Goal: Task Accomplishment & Management: Manage account settings

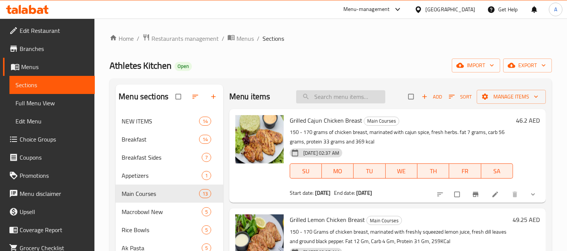
click at [330, 93] on input "search" at bounding box center [340, 96] width 89 height 13
paste input "TERIYAKKI SAUCE"
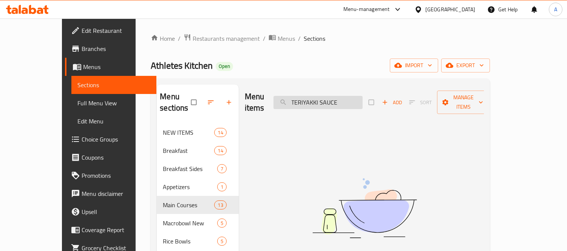
click at [349, 96] on input "TERIYAKKI SAUCE" at bounding box center [317, 102] width 89 height 13
type input "TERIYAKKI"
click at [484, 68] on span "export" at bounding box center [465, 65] width 37 height 9
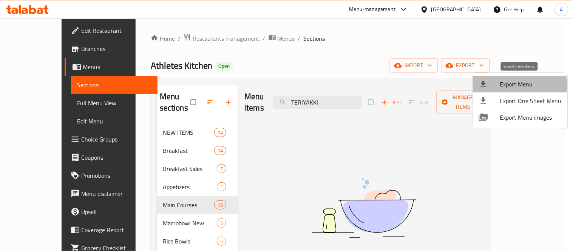
click at [518, 85] on span "Export Menu" at bounding box center [531, 84] width 62 height 9
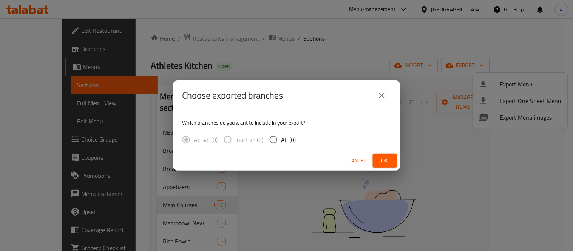
click at [292, 137] on span "All (0)" at bounding box center [288, 139] width 15 height 9
click at [281, 137] on input "All (0)" at bounding box center [273, 140] width 16 height 16
radio input "true"
click at [386, 94] on button "close" at bounding box center [382, 95] width 18 height 18
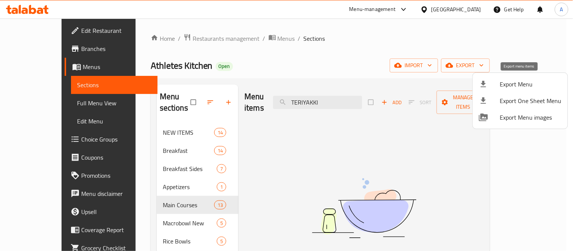
click at [493, 81] on div at bounding box center [489, 84] width 21 height 9
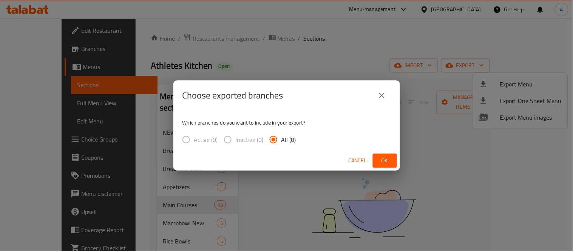
click at [383, 163] on span "Ok" at bounding box center [385, 160] width 12 height 9
click at [388, 159] on span "Ok" at bounding box center [385, 160] width 12 height 9
click at [377, 99] on icon "close" at bounding box center [381, 95] width 9 height 9
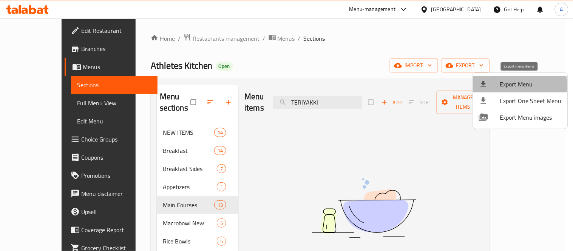
click at [498, 86] on div at bounding box center [489, 84] width 21 height 9
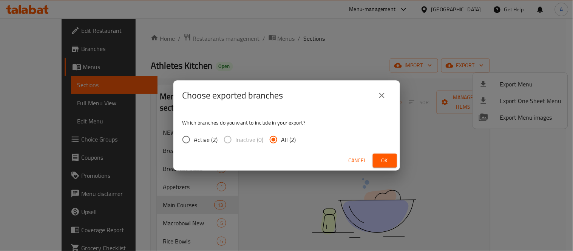
click at [390, 160] on span "Ok" at bounding box center [385, 160] width 12 height 9
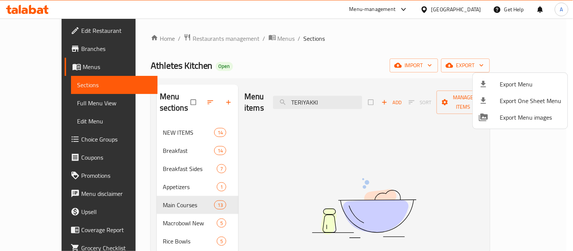
click at [35, 141] on div at bounding box center [286, 125] width 573 height 251
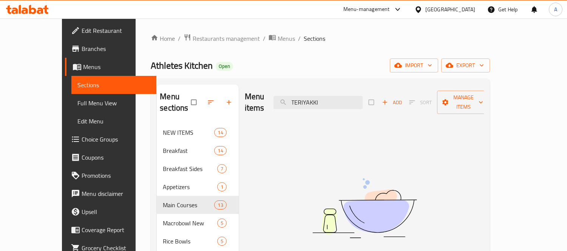
click at [82, 136] on span "Choice Groups" at bounding box center [116, 139] width 69 height 9
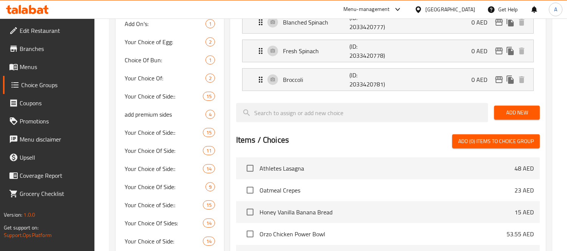
scroll to position [545, 0]
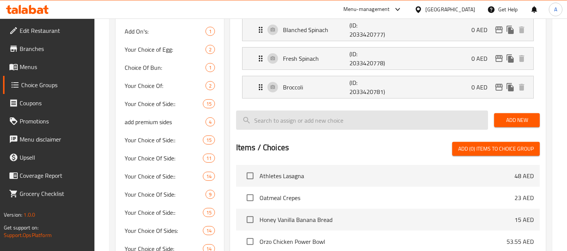
click at [363, 117] on input "search" at bounding box center [362, 120] width 252 height 19
paste input "[PERSON_NAME]"
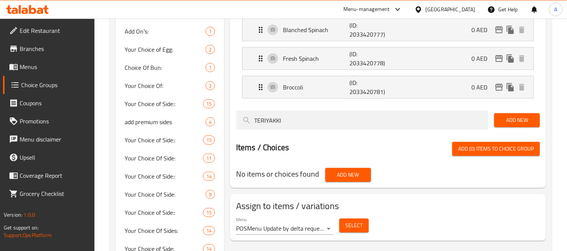
type input "TERIYAKKI"
click at [37, 69] on span "Menus" at bounding box center [54, 66] width 69 height 9
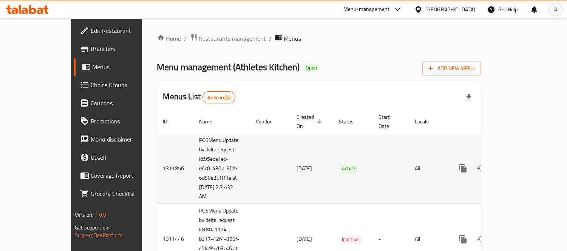
click at [526, 159] on link "enhanced table" at bounding box center [517, 168] width 18 height 18
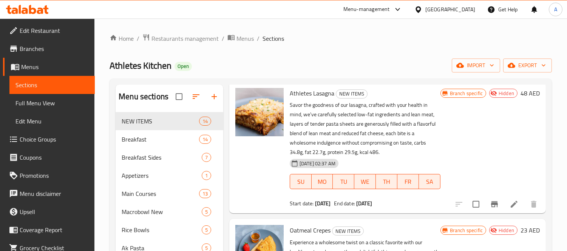
scroll to position [42, 0]
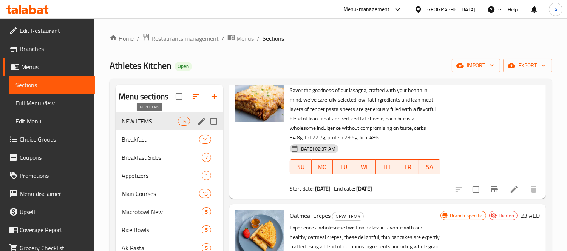
click at [153, 123] on span "NEW ITEMS" at bounding box center [150, 121] width 56 height 9
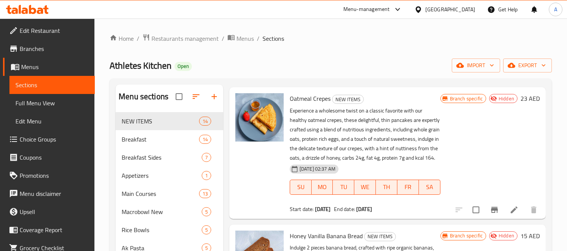
scroll to position [168, 0]
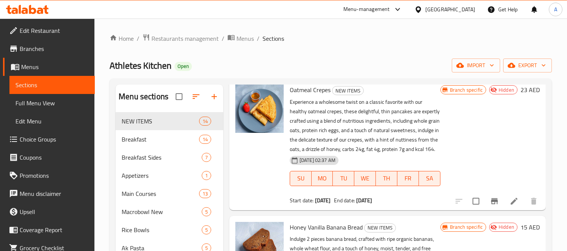
click at [54, 144] on span "Choice Groups" at bounding box center [54, 139] width 69 height 9
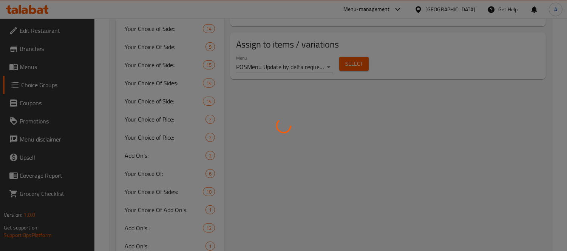
scroll to position [587, 0]
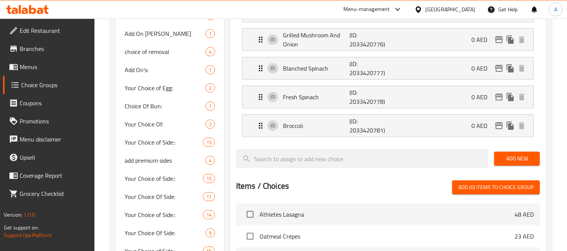
scroll to position [503, 0]
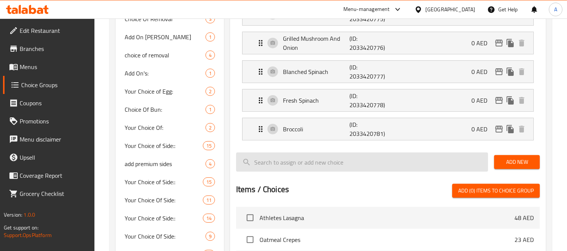
click at [310, 169] on input "search" at bounding box center [362, 162] width 252 height 19
paste input "Teriyaki Sauce"
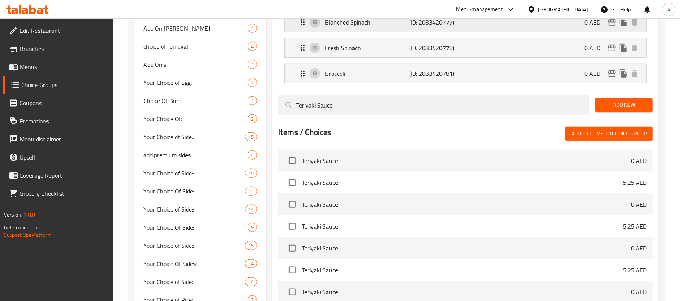
scroll to position [495, 0]
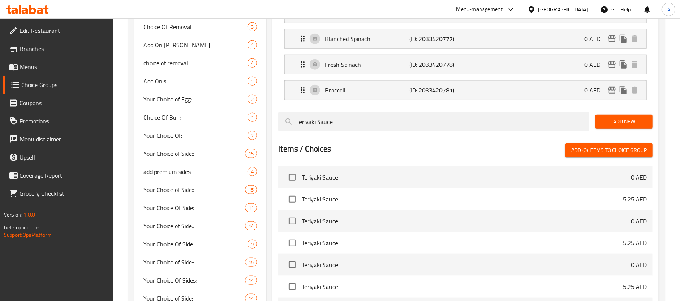
type input "Teriyaki Sauce"
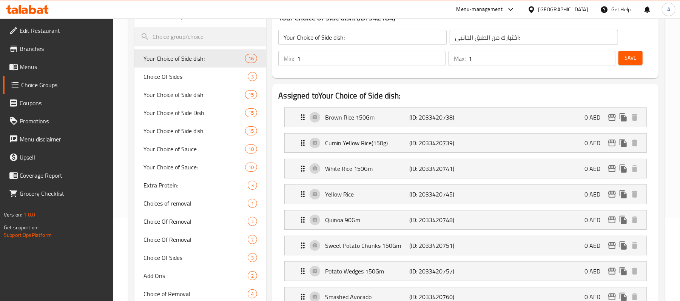
scroll to position [0, 0]
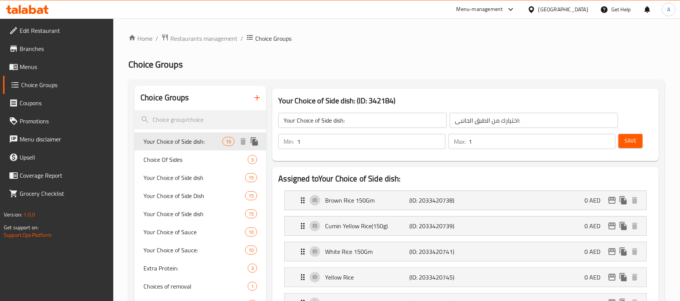
click at [214, 145] on span "Your Choice of Side dish:" at bounding box center [183, 141] width 79 height 9
click at [154, 159] on span "Choice Of Sides" at bounding box center [185, 159] width 82 height 9
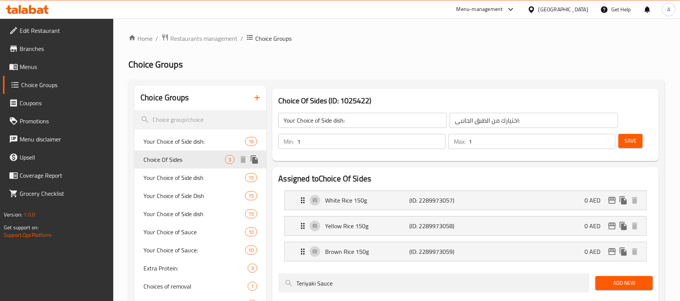
type input "Choice Of Sides"
type input "اختيار الجانبين"
click at [190, 179] on span "Your Choice of Side dish" at bounding box center [183, 177] width 79 height 9
type input "Your Choice of Side dish"
type input "اختيارك من الطبق الجانبى"
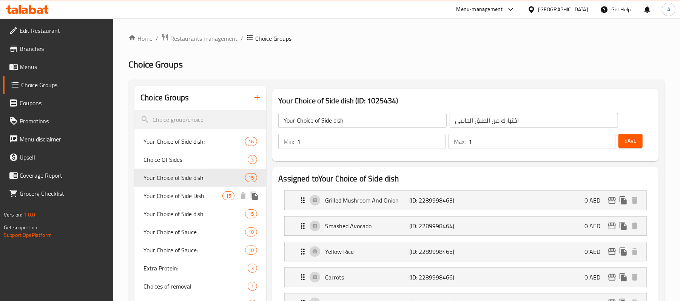
click at [193, 193] on span "Your Choice of Side Dish" at bounding box center [183, 195] width 79 height 9
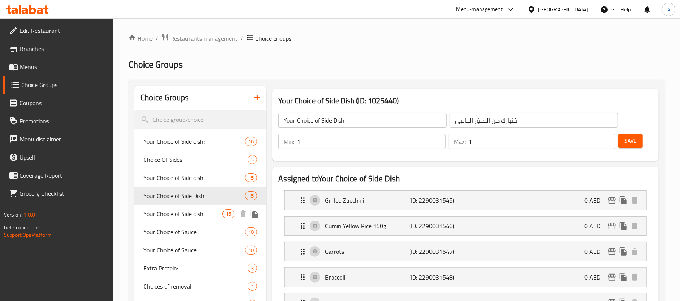
click at [197, 211] on span "Your Choice of Side dish" at bounding box center [183, 214] width 79 height 9
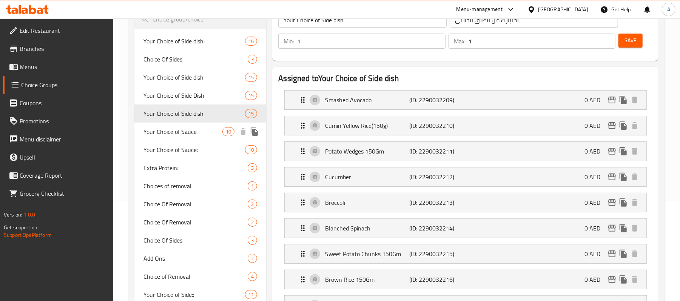
click at [204, 135] on span "Your Choice of Sauce" at bounding box center [183, 131] width 79 height 9
type input "Your Choice of Sauce"
type input "اختيارك من الصوص"
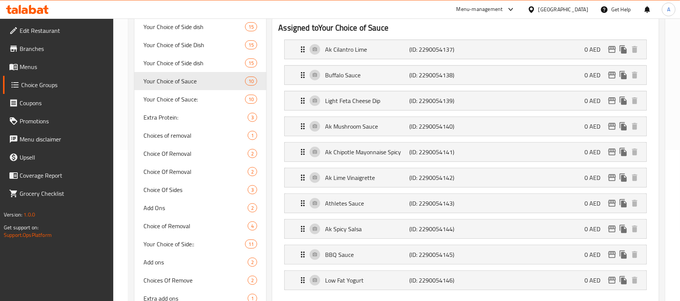
click at [549, 15] on div "[GEOGRAPHIC_DATA]" at bounding box center [558, 9] width 73 height 18
click at [470, 24] on h2 "Assigned to Your Choice of Sauce" at bounding box center [465, 27] width 375 height 11
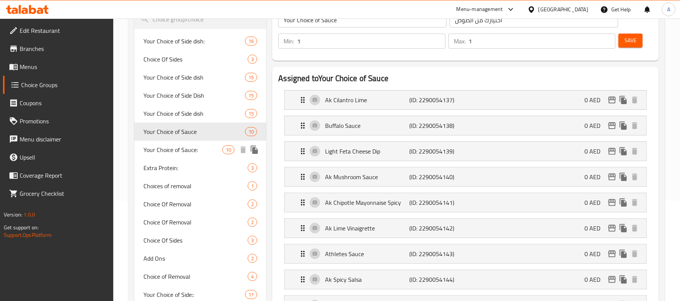
click at [195, 148] on span "Your Choice of Sauce:" at bounding box center [183, 149] width 79 height 9
type input "Your Choice of Sauce:"
type input "اختيارك من الصوص:"
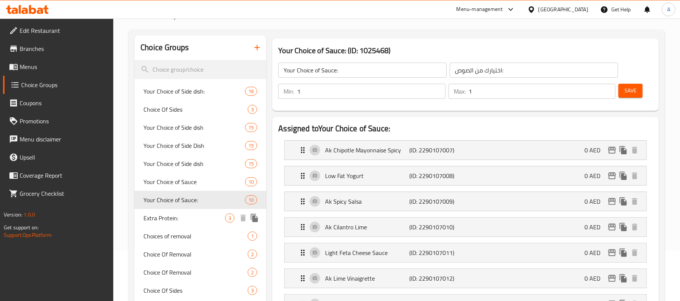
click at [200, 218] on span "Extra Protein:" at bounding box center [185, 218] width 82 height 9
type input "Extra Protein:"
type input "بروتين إضافي:"
type input "0"
type input "3"
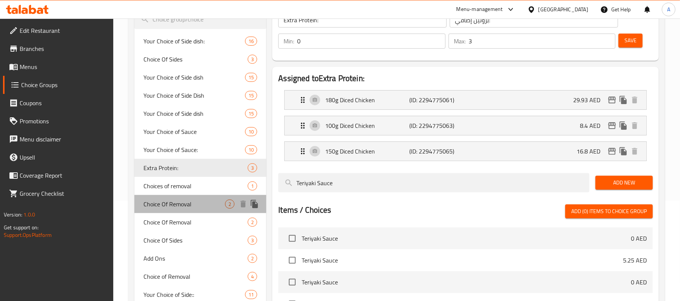
click at [174, 201] on span "Choice Of Removal" at bounding box center [185, 204] width 82 height 9
type input "Choice Of Removal"
type input "اختيار إزالة"
type input "2"
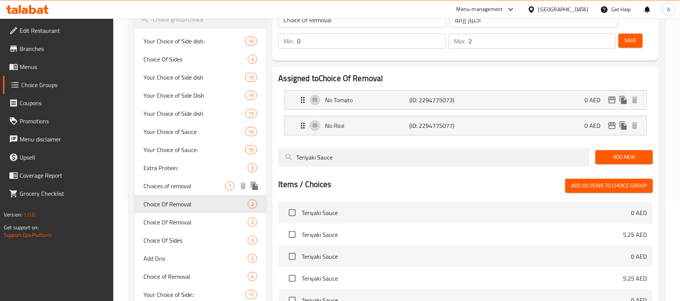
click at [181, 190] on span "Choices of removal" at bounding box center [185, 186] width 82 height 9
type input "Choices of removal"
type input "اختيارات الإزالة"
type input "1"
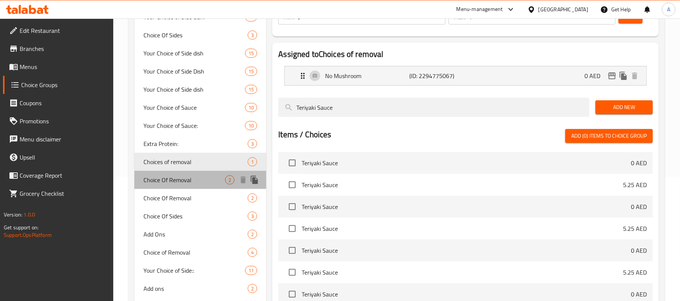
click at [184, 176] on span "Choice Of Removal" at bounding box center [185, 180] width 82 height 9
type input "Choice Of Removal"
type input "اختيار إزالة"
type input "2"
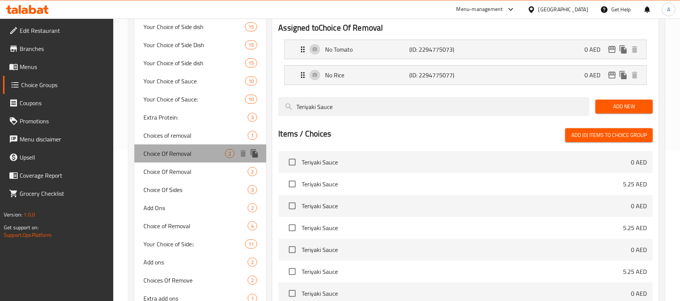
click at [191, 162] on div "Choice Of Removal 2" at bounding box center [200, 154] width 132 height 18
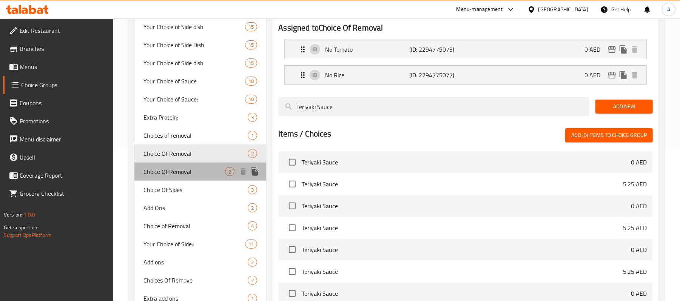
click at [191, 170] on span "Choice Of Removal" at bounding box center [185, 171] width 82 height 9
type input "اختيار الإزالة"
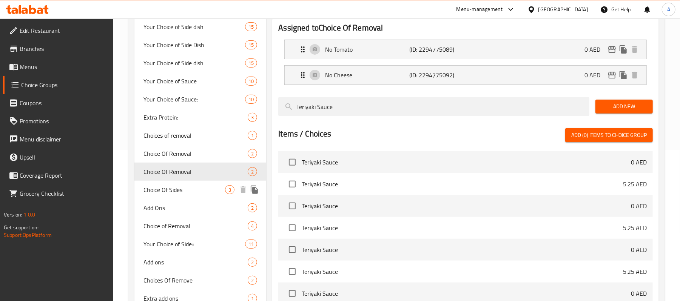
click at [191, 187] on span "Choice Of Sides" at bounding box center [185, 189] width 82 height 9
type input "Choice Of Sides"
type input "اختيار الجانبين"
type input "1"
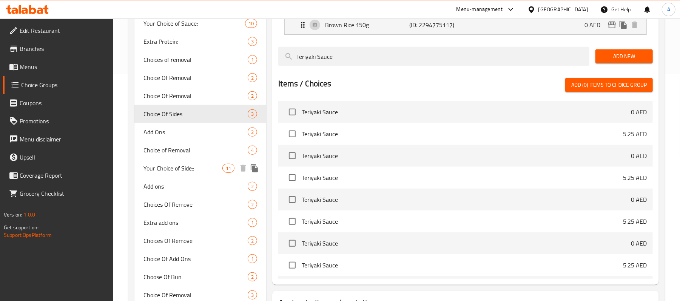
click at [192, 148] on span "Choice of Removal" at bounding box center [196, 150] width 104 height 9
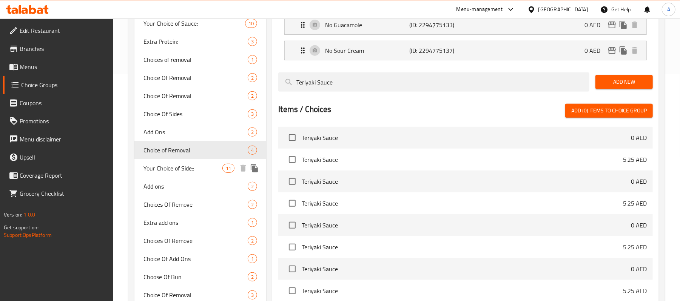
type input "Choice of Removal"
type input "اختيار إزالة"
type input "4"
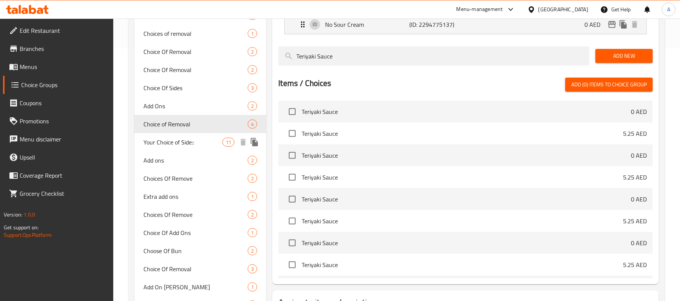
click at [191, 145] on span "Your Choice of Side::" at bounding box center [183, 142] width 79 height 9
type input "Your Choice of Side::"
type input "اختيارك من الطبق الجانبى:"
type input "1"
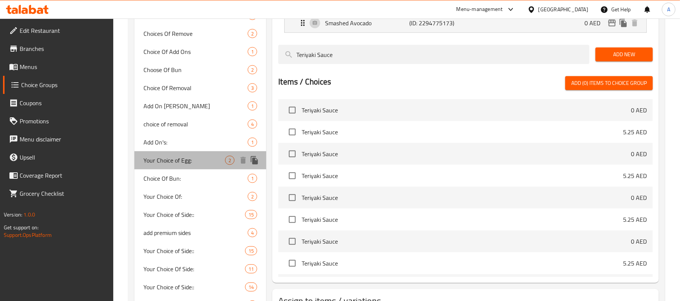
click at [186, 156] on span "Your Choice of Egg:" at bounding box center [185, 160] width 82 height 9
type input "Your Choice of Egg:"
type input "اختيارك من البيض:"
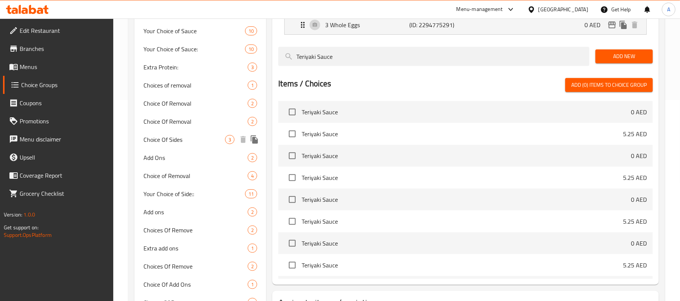
click at [196, 144] on span "Choice Of Sides" at bounding box center [185, 139] width 82 height 9
type input "Choice Of Sides"
type input "اختيار الجانبين"
type input "0"
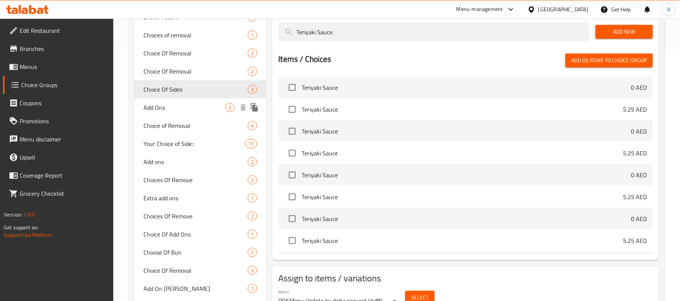
click at [181, 106] on span "Add Ons" at bounding box center [185, 107] width 82 height 9
type input "Add Ons"
type input "إضافات"
type input "2"
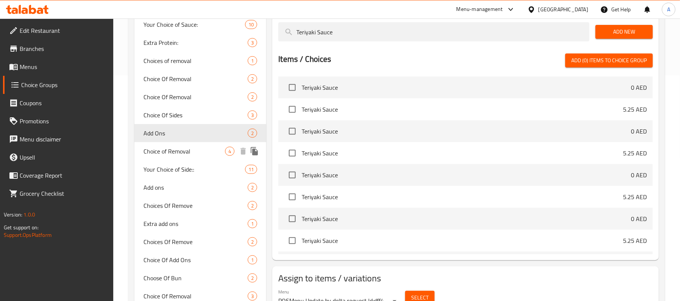
click at [199, 153] on span "Choice of Removal" at bounding box center [185, 151] width 82 height 9
type input "Choice of Removal"
type input "اختيار إزالة"
type input "4"
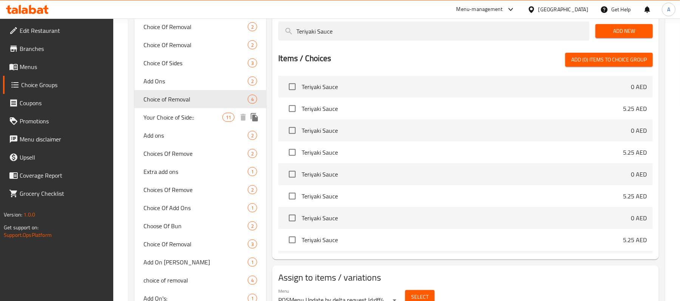
click at [170, 122] on span "Your Choice of Side::" at bounding box center [183, 117] width 79 height 9
type input "Your Choice of Side::"
type input "اختيارك من الطبق الجانبى:"
type input "1"
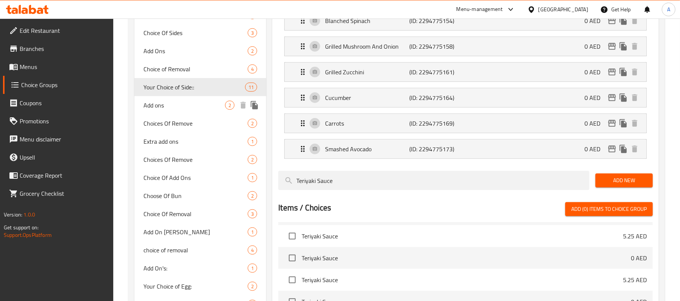
click at [183, 103] on span "Add ons" at bounding box center [185, 105] width 82 height 9
type input "Add ons"
type input "إضافات"
type input "0"
type input "2"
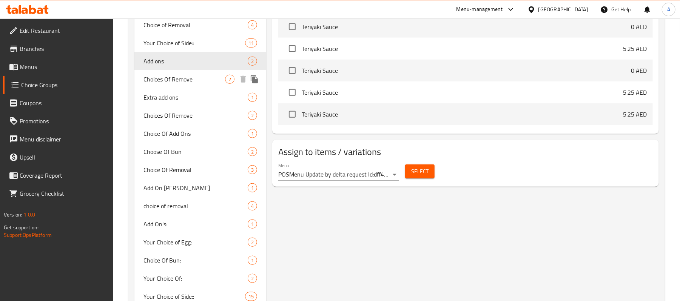
click at [180, 86] on div "Choices Of Remove 2" at bounding box center [200, 79] width 132 height 18
type input "Choices Of Remove"
type input "اختيارات إزالة"
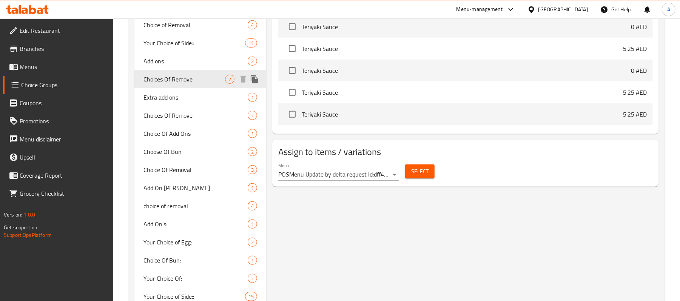
click at [184, 73] on div "Choices Of Remove 2" at bounding box center [200, 79] width 132 height 18
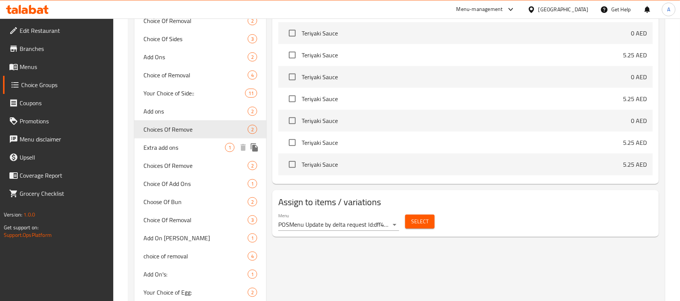
click at [161, 149] on span "Extra add ons" at bounding box center [185, 147] width 82 height 9
type input "Extra add ons"
type input "إضافات إضافية"
type input "1"
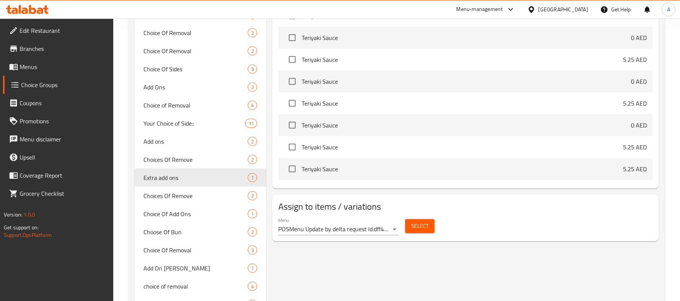
scroll to position [302, 0]
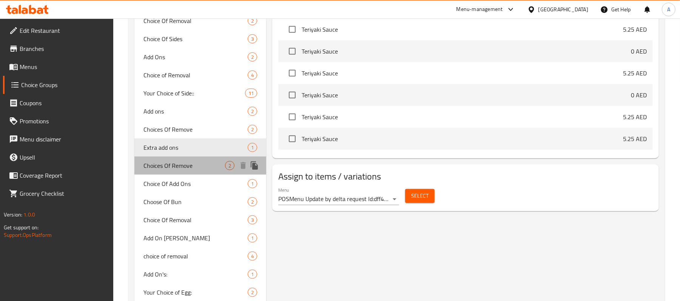
click at [199, 171] on div "Choices Of Remove 2" at bounding box center [200, 166] width 132 height 18
type input "Choices Of Remove"
type input "اختيارات إزالة"
type input "2"
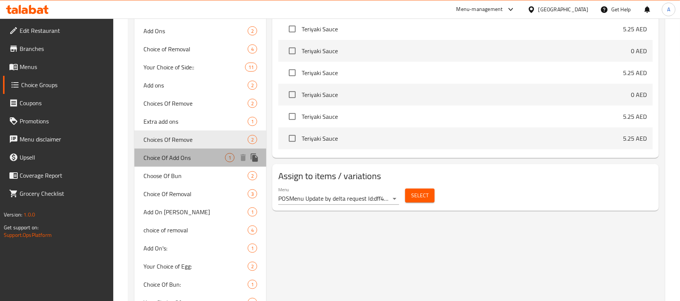
click at [187, 160] on span "Choice Of Add Ons" at bounding box center [185, 157] width 82 height 9
type input "Choice Of Add Ons"
type input "اختيار من إضافات"
type input "1"
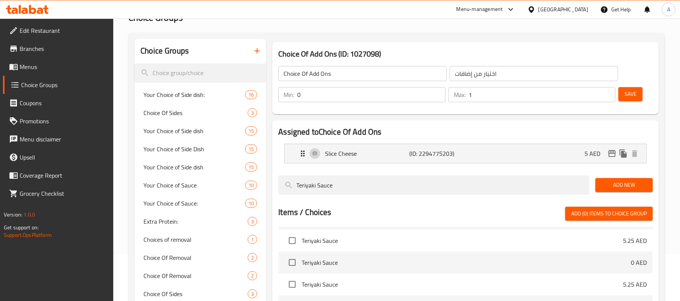
scroll to position [0, 0]
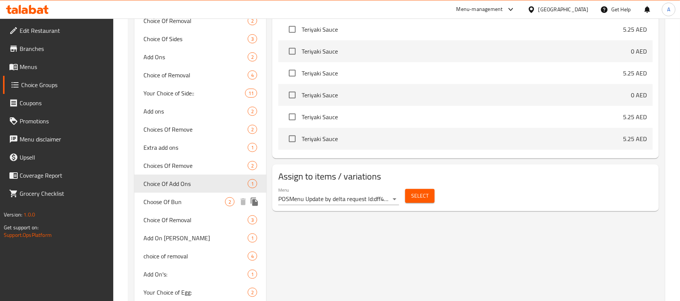
click at [168, 202] on span "Choose Of Bun" at bounding box center [185, 202] width 82 height 9
type input "Choose Of Bun"
type input "اختيار الخبز"
type input "1"
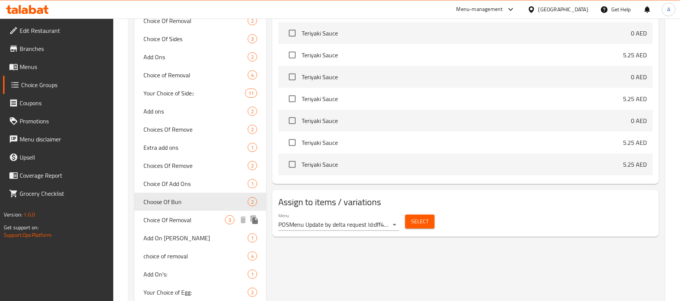
scroll to position [328, 0]
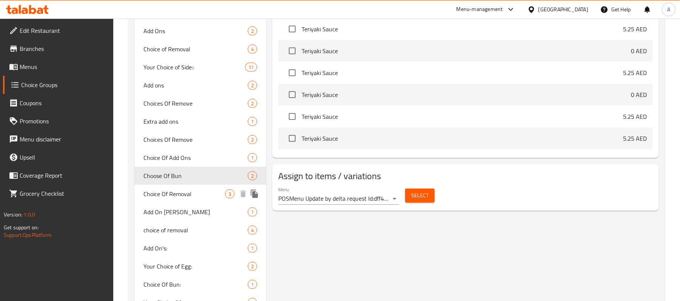
click at [194, 199] on div "Choice Of Removal 3" at bounding box center [200, 194] width 132 height 18
type input "Choice Of Removal"
type input "اختيار إزالة"
type input "0"
type input "3"
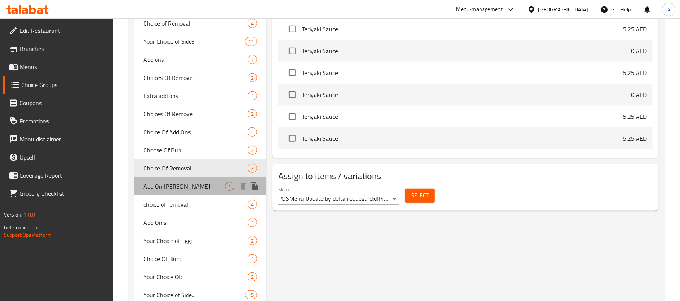
click at [192, 190] on span "Add On [PERSON_NAME]" at bounding box center [185, 186] width 82 height 9
type input "Add On [PERSON_NAME]"
type input "إضافة على باتي"
type input "1"
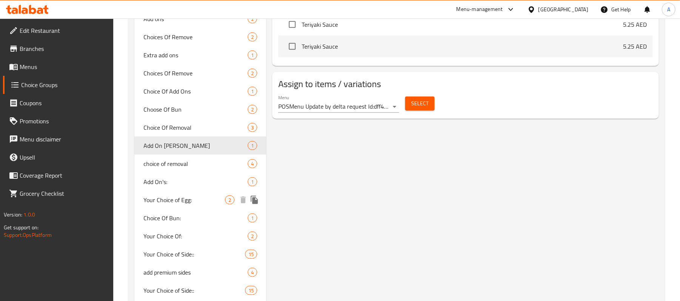
scroll to position [403, 0]
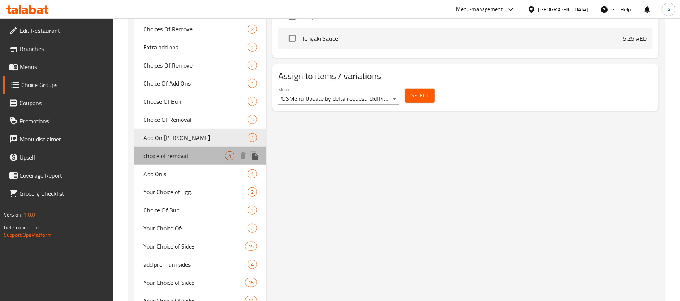
click at [182, 162] on div "choice of removal 4" at bounding box center [200, 156] width 132 height 18
type input "choice of removal"
type input "اختيار الإزالة"
type input "3"
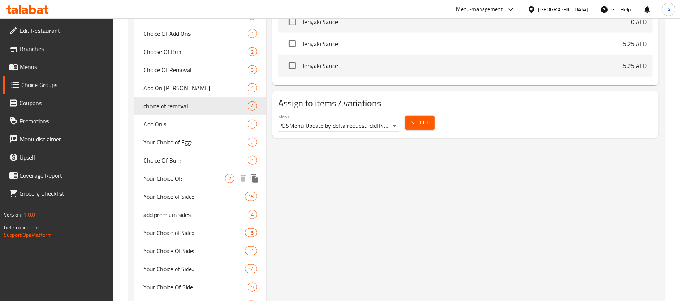
scroll to position [453, 0]
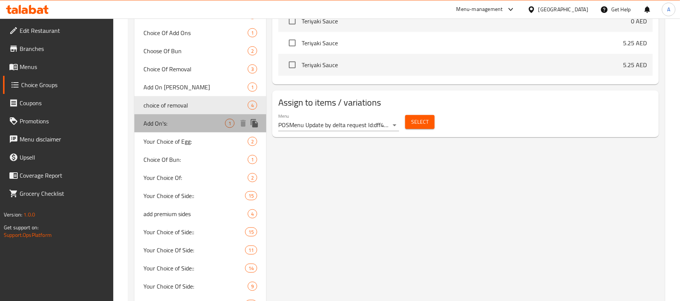
click at [197, 114] on div "Add On's: 1" at bounding box center [200, 123] width 132 height 18
type input "Add On's:"
type input "الإضافات:"
type input "1"
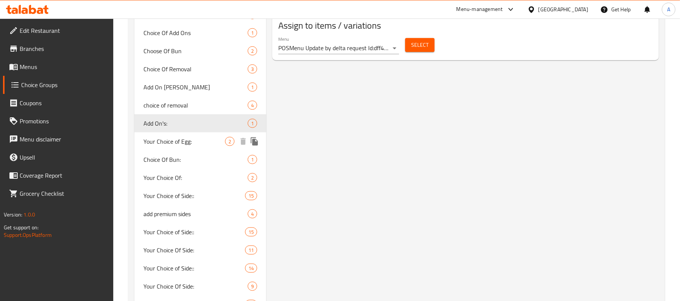
click at [182, 137] on span "Your Choice of Egg:" at bounding box center [185, 141] width 82 height 9
type input "Your Choice of Egg:"
type input "اختيارك من البيض:"
type input "1"
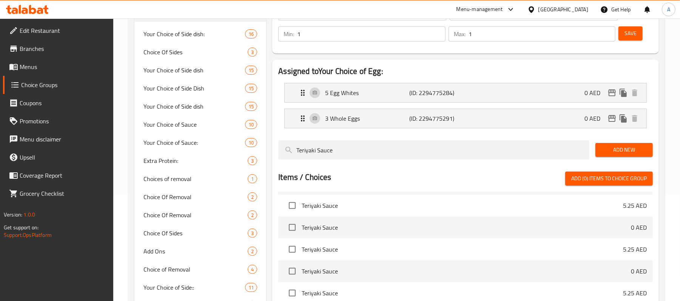
scroll to position [0, 0]
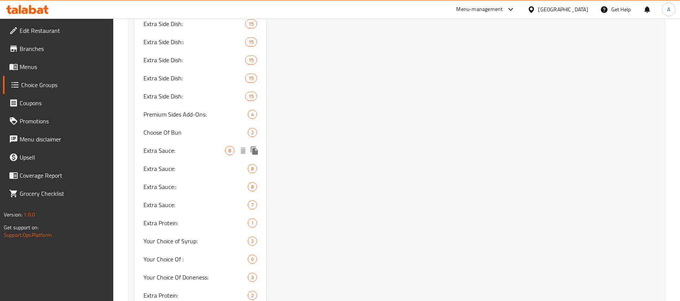
click at [179, 150] on span "Extra Sauce:" at bounding box center [185, 150] width 82 height 9
type input "Extra Sauce:"
type input "اضافة صوص:"
type input "0"
type input "8"
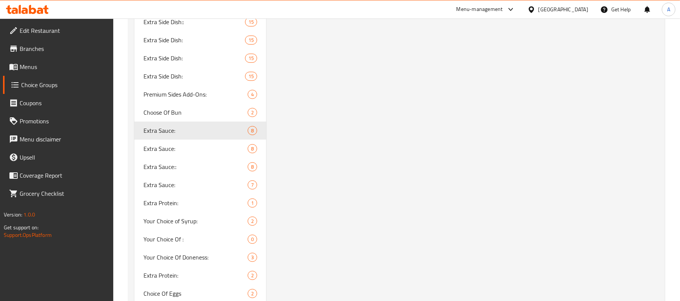
scroll to position [1522, 0]
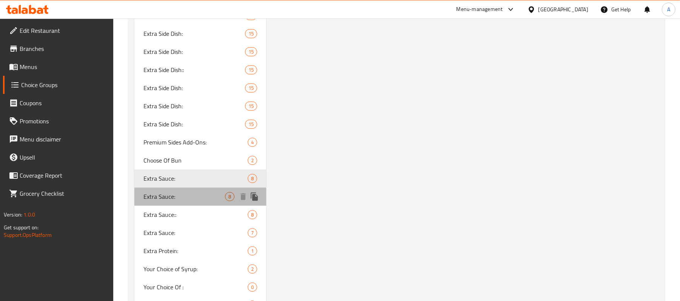
click at [190, 192] on span "Extra Sauce:" at bounding box center [185, 196] width 82 height 9
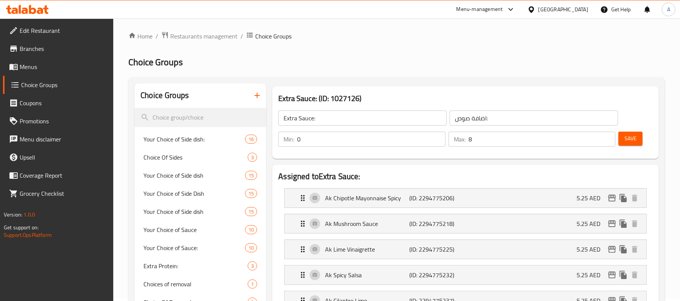
scroll to position [0, 0]
